Goal: Find specific page/section

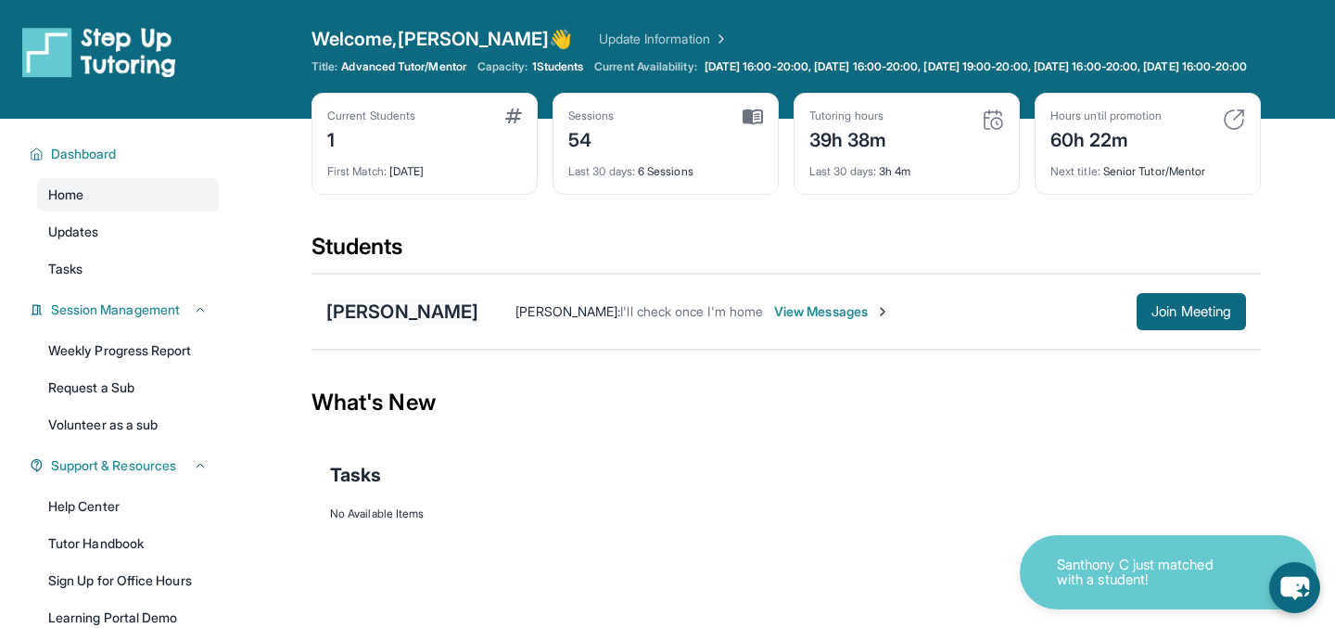
click at [407, 319] on div "[PERSON_NAME]" at bounding box center [402, 312] width 152 height 26
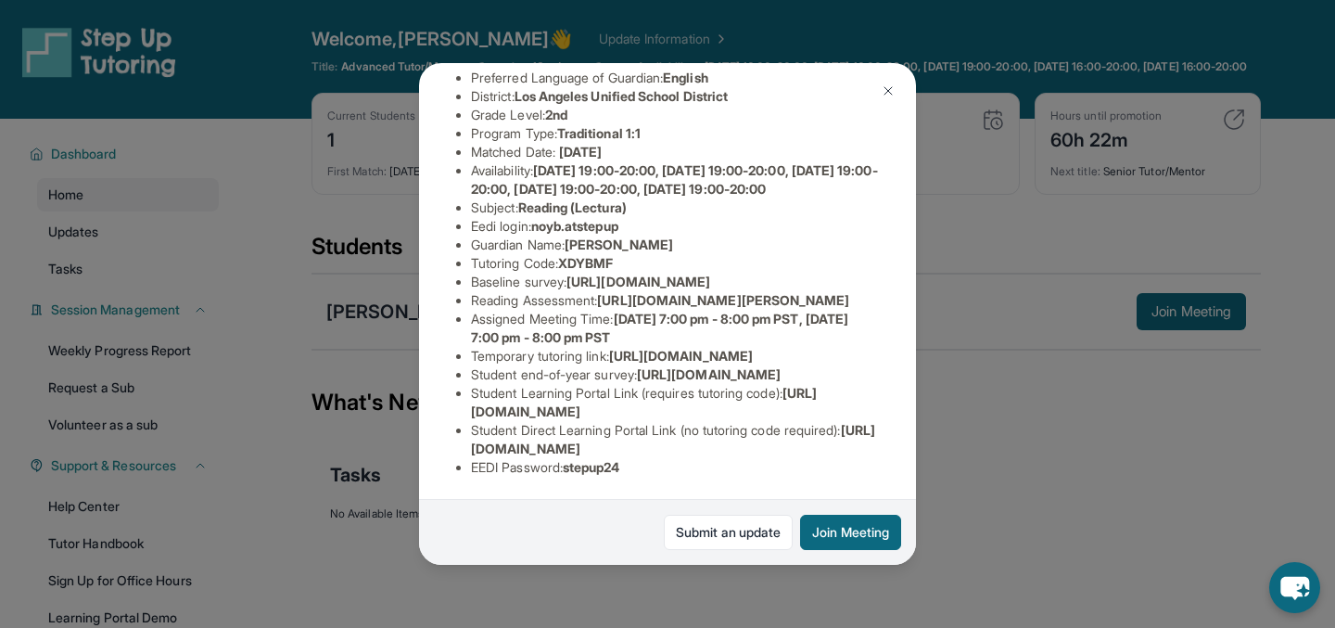
scroll to position [370, 0]
click at [881, 89] on img at bounding box center [888, 90] width 15 height 15
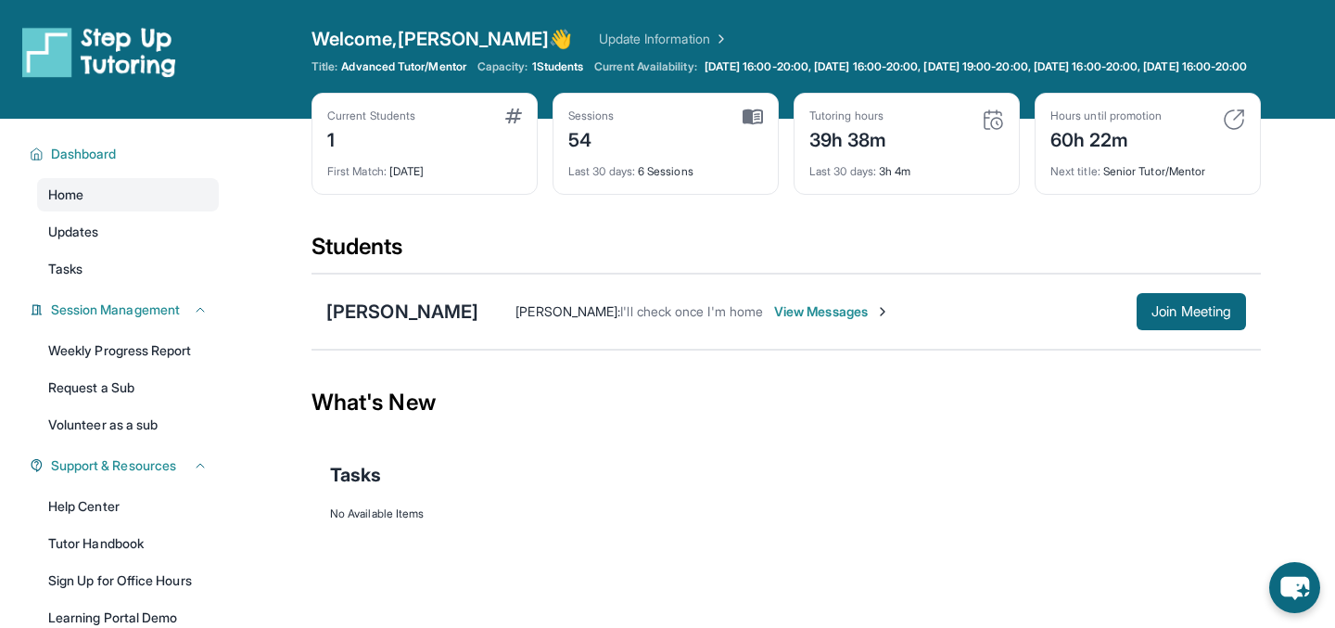
click at [430, 35] on span "Welcome, Katherine 👋" at bounding box center [441, 39] width 261 height 26
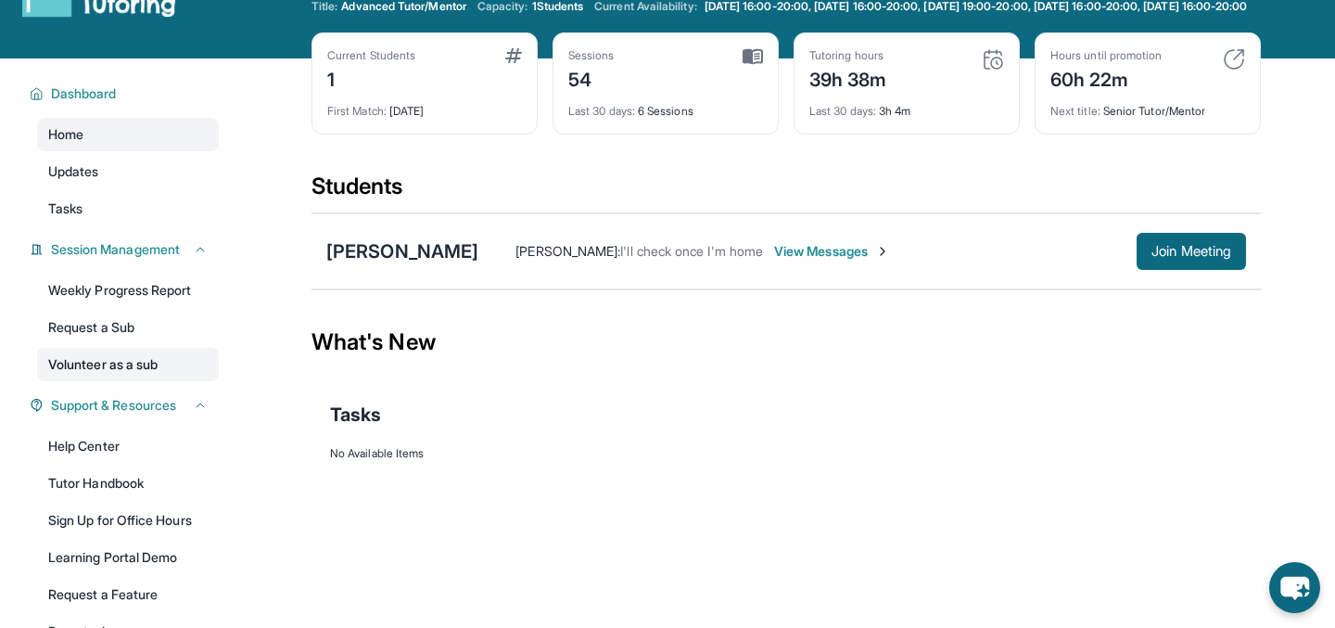
scroll to position [188, 0]
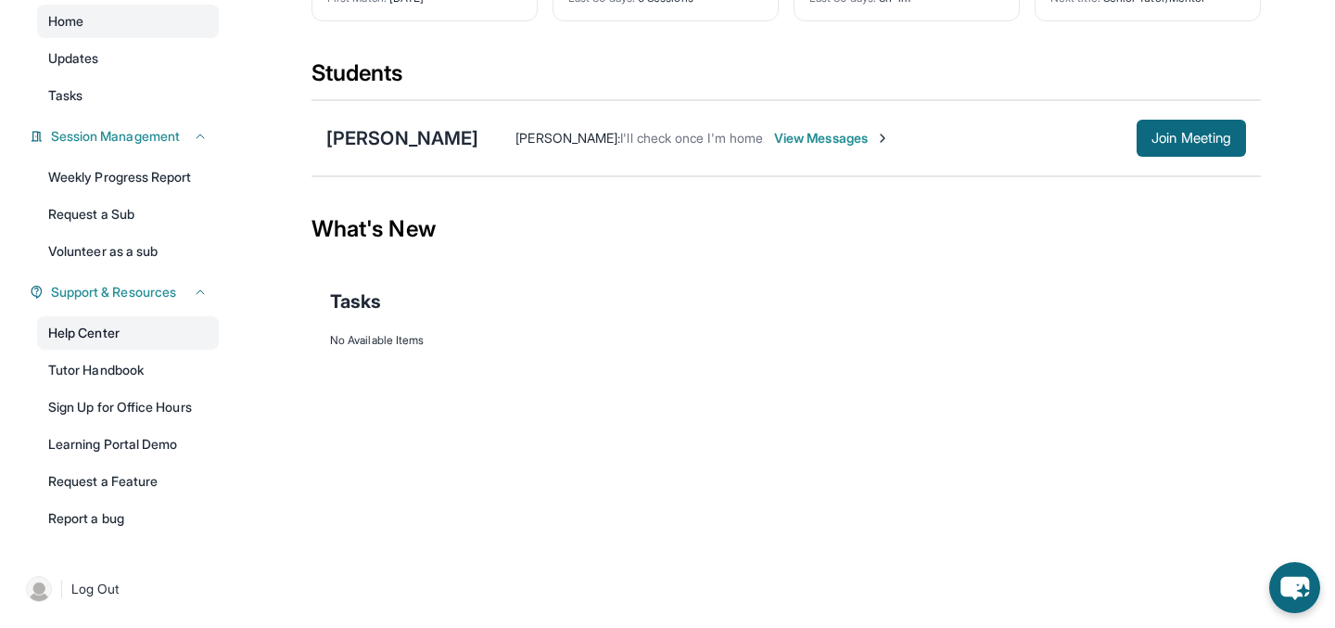
click at [123, 337] on link "Help Center" at bounding box center [128, 332] width 182 height 33
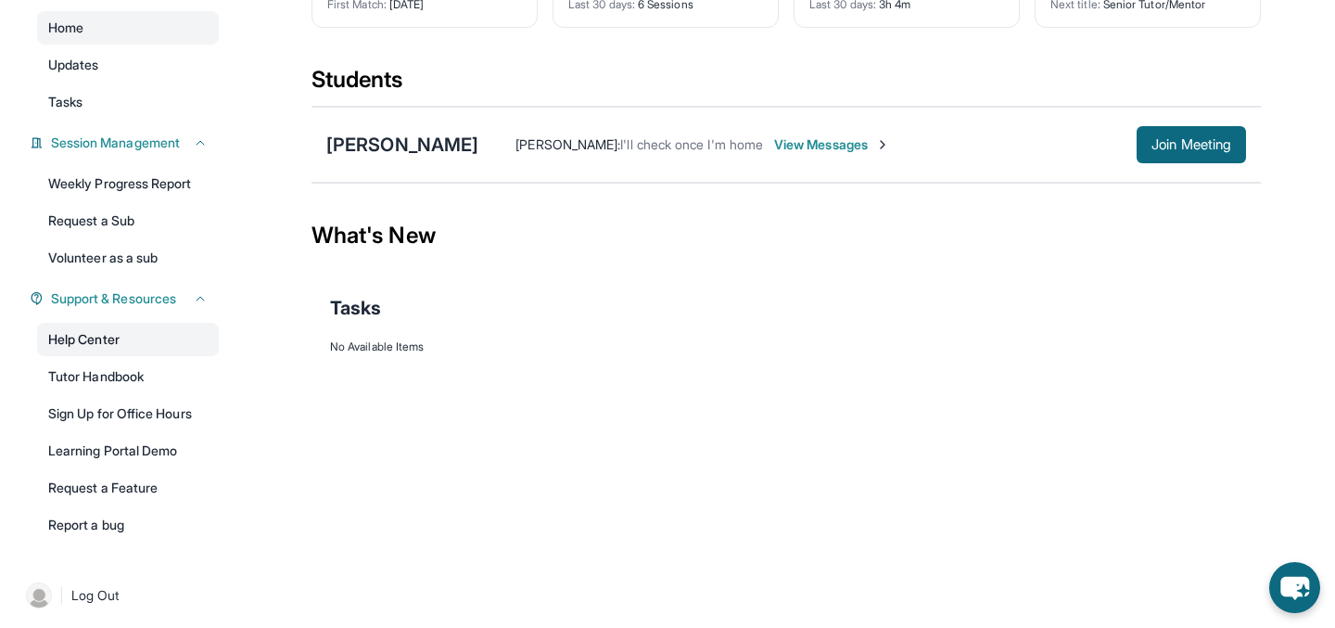
scroll to position [0, 0]
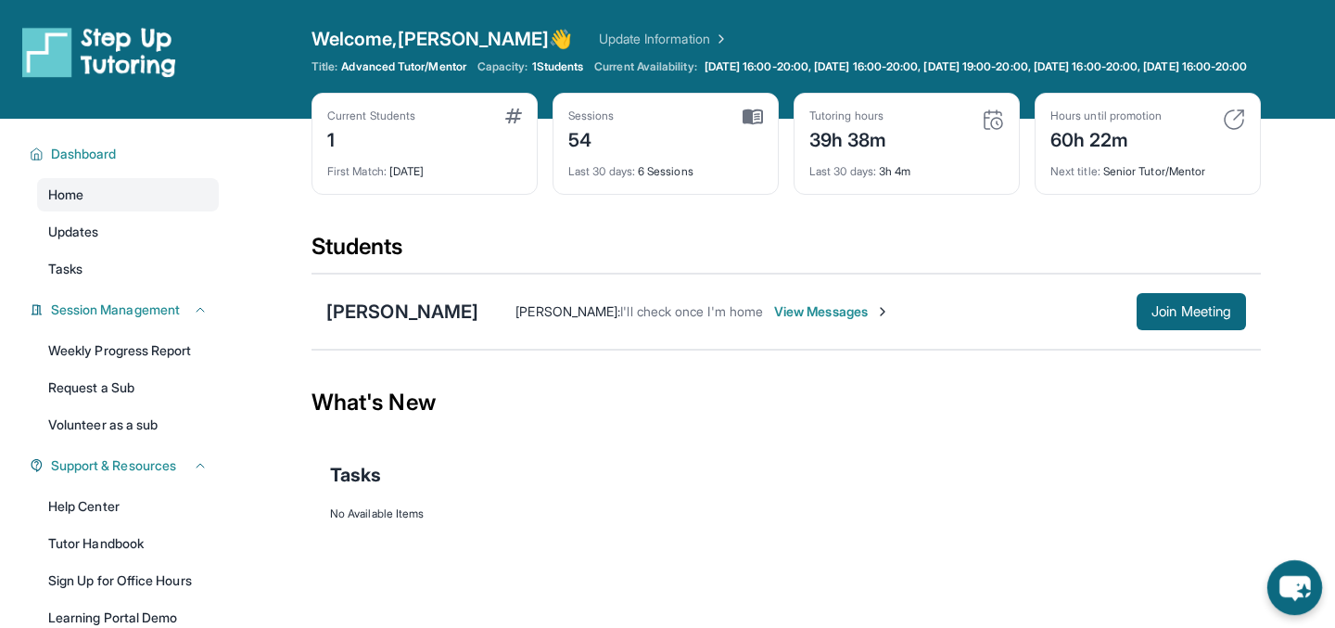
click at [1297, 578] on icon "chat-button" at bounding box center [1294, 588] width 31 height 25
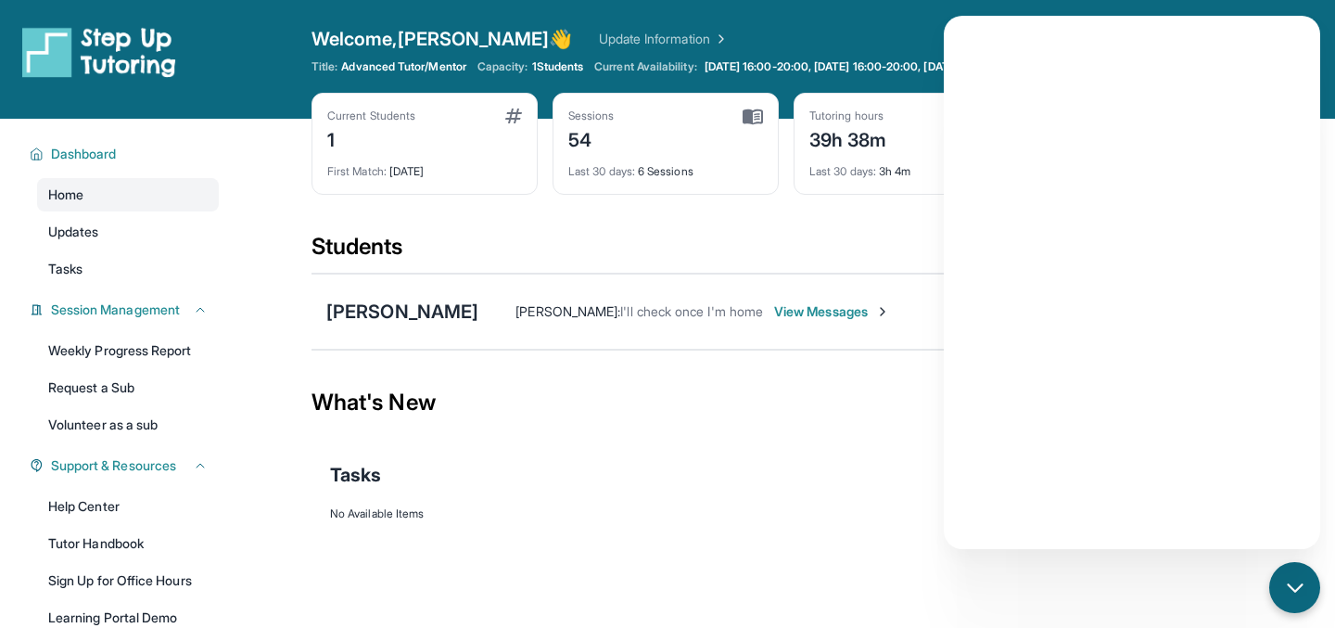
click at [636, 34] on link "Update Information" at bounding box center [664, 39] width 130 height 19
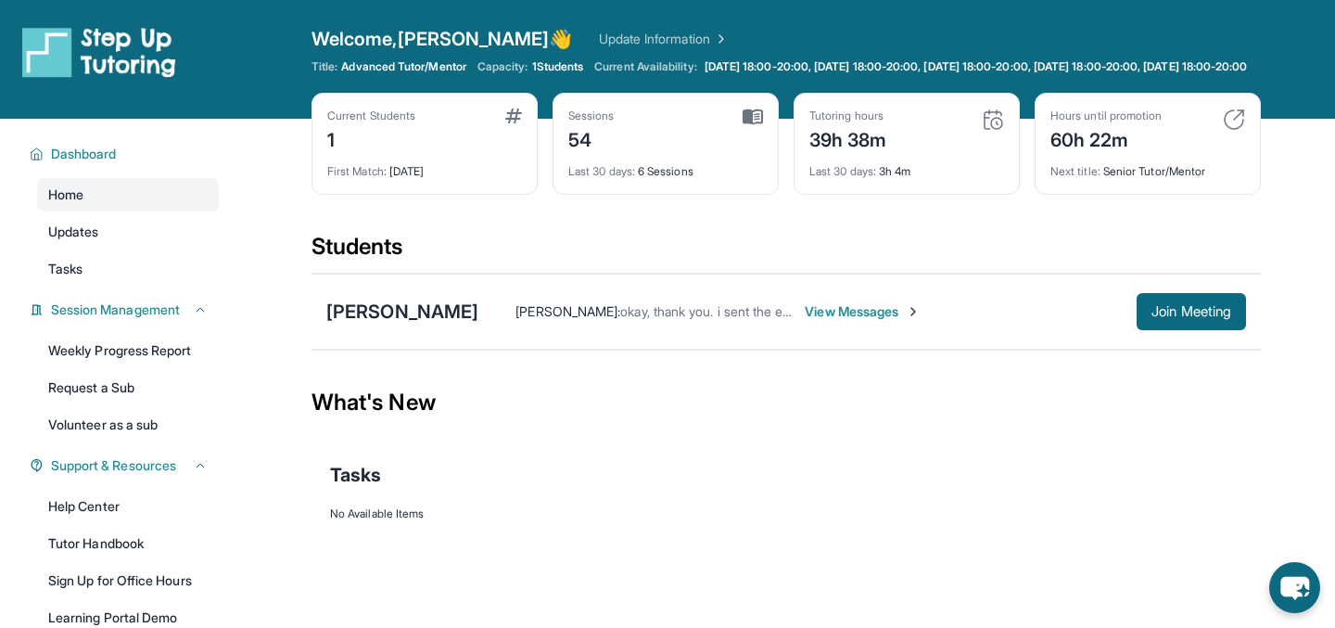
click at [599, 44] on link "Update Information" at bounding box center [664, 39] width 130 height 19
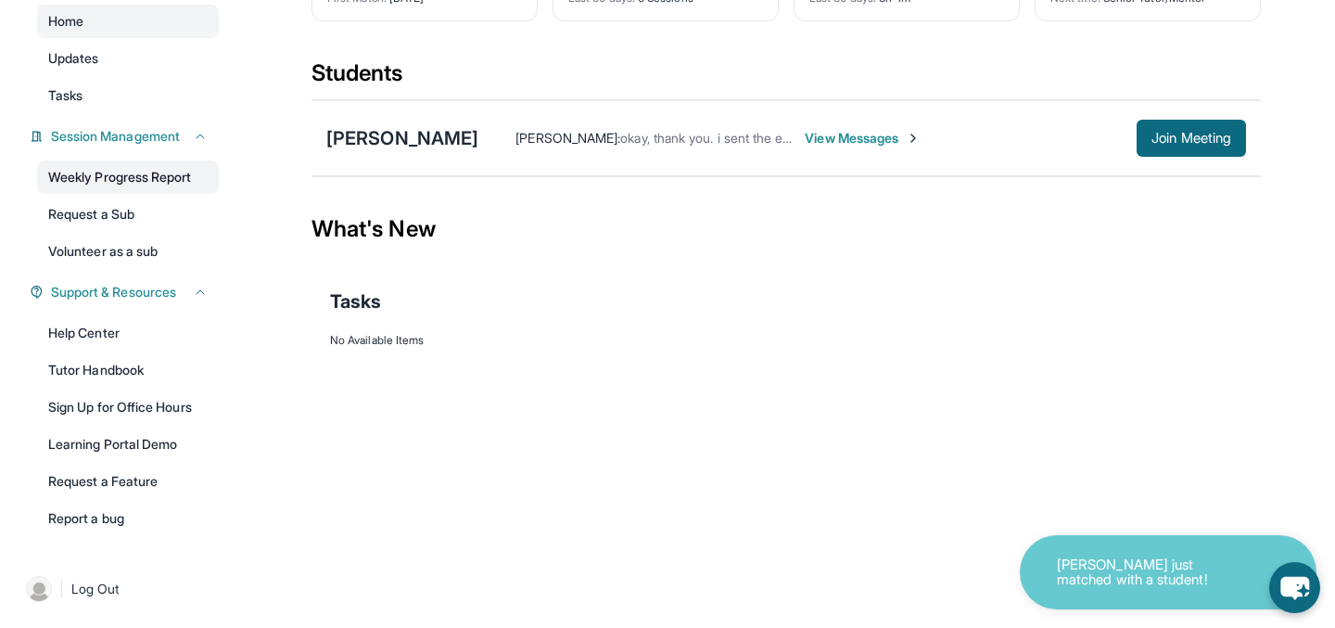
scroll to position [188, 0]
click at [144, 331] on link "Help Center" at bounding box center [128, 332] width 182 height 33
click at [1317, 595] on icon "chat-button" at bounding box center [1294, 587] width 51 height 51
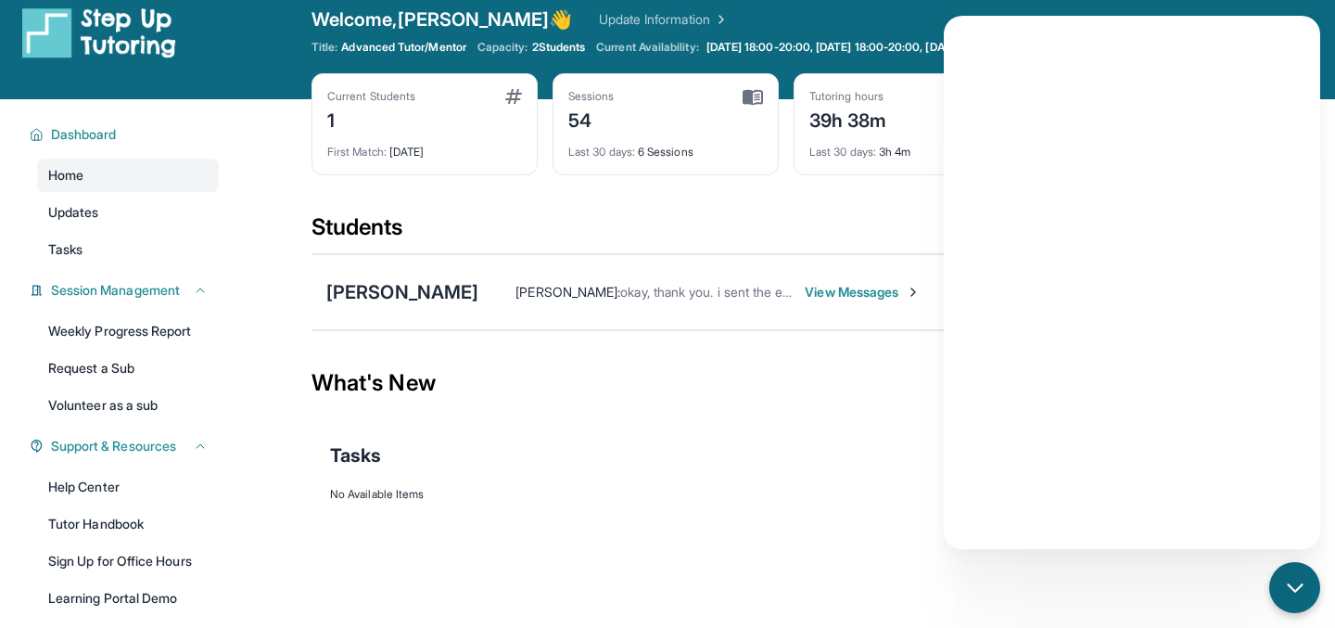
scroll to position [21, 0]
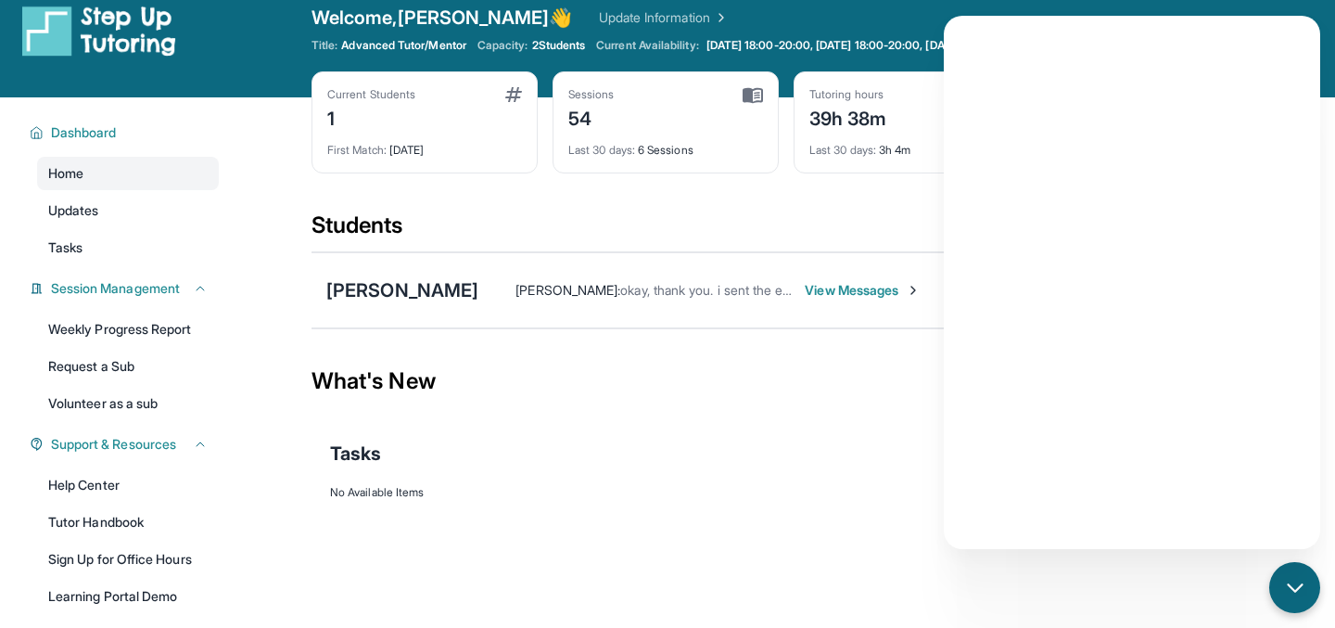
click at [732, 451] on div "Tasks" at bounding box center [786, 453] width 912 height 63
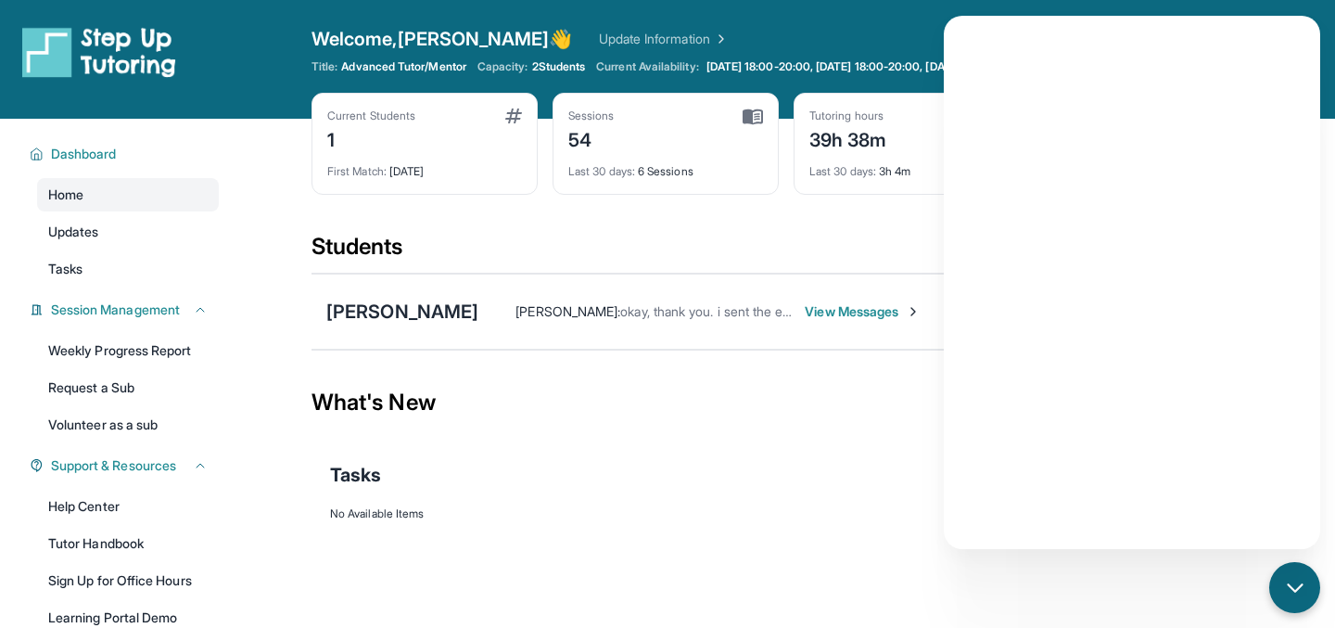
click at [1301, 578] on icon "chat-button" at bounding box center [1295, 588] width 22 height 22
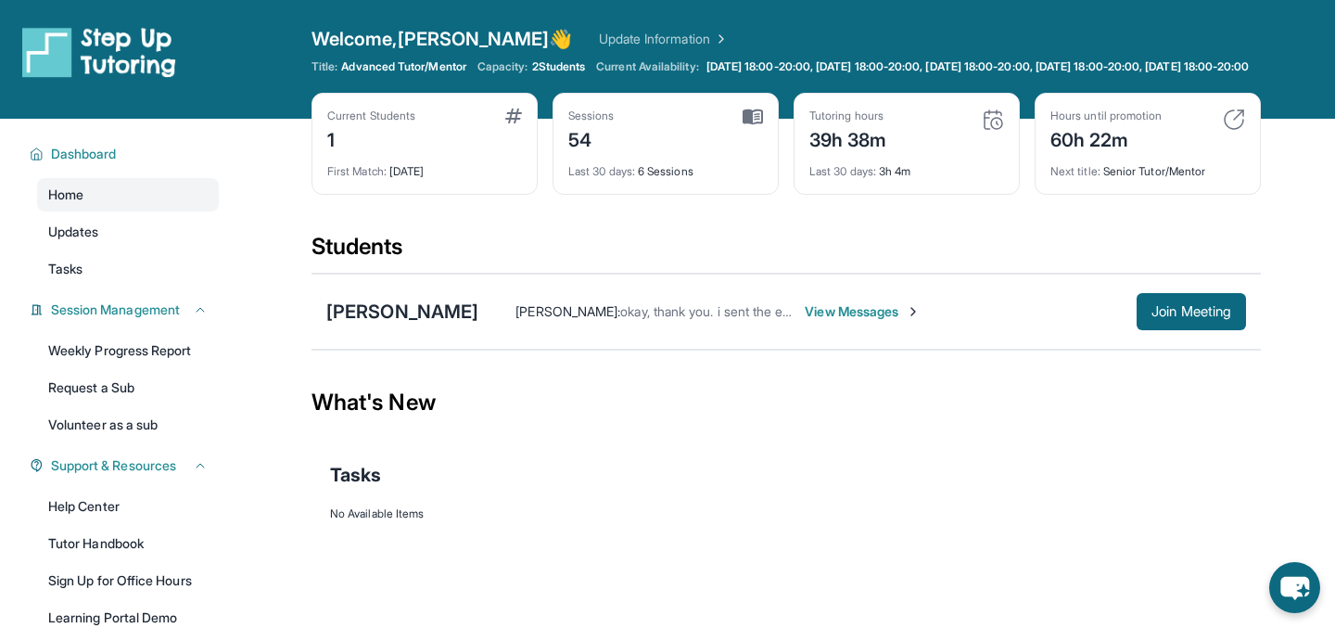
click at [633, 34] on link "Update Information" at bounding box center [664, 39] width 130 height 19
